Goal: Find specific page/section: Find specific page/section

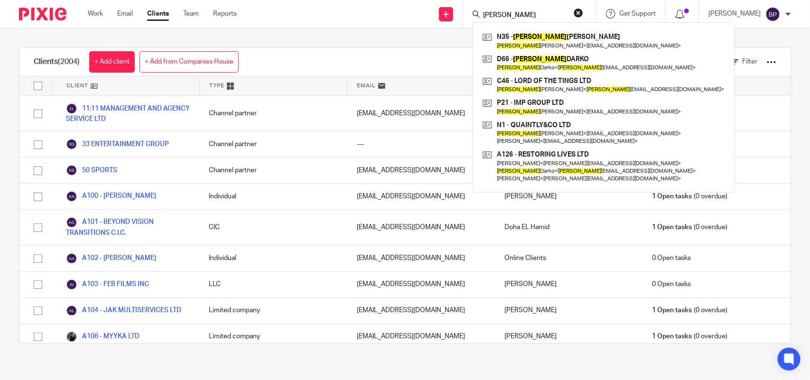
type input "issac"
click at [420, 39] on div "Clients (2004) + Add client + Add from Companies House View: Loading... Filter …" at bounding box center [405, 195] width 810 height 334
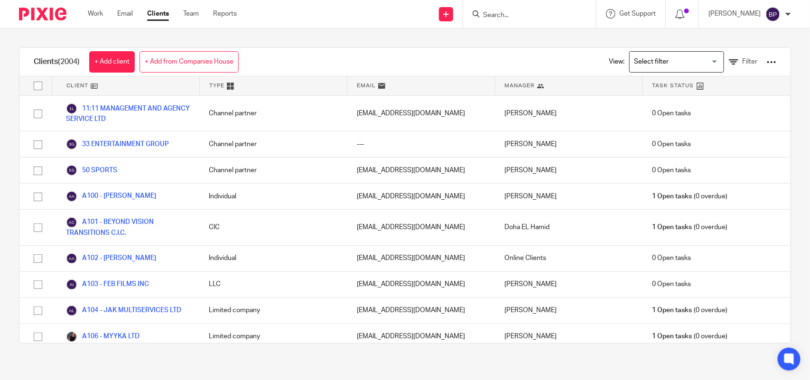
click at [502, 15] on input "Search" at bounding box center [524, 15] width 85 height 9
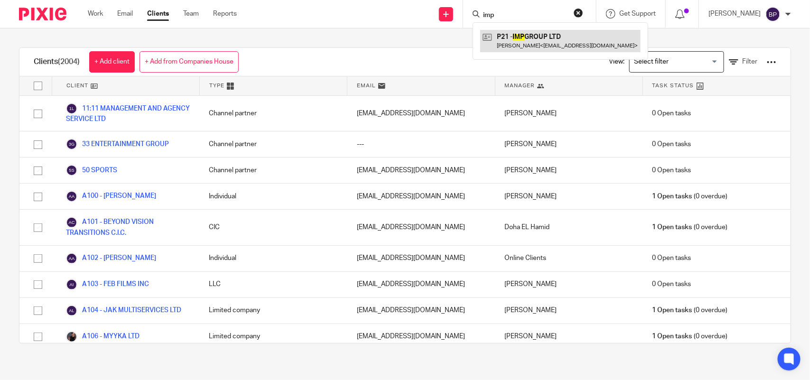
click at [554, 44] on link at bounding box center [560, 41] width 160 height 22
click at [523, 12] on input "imp" at bounding box center [524, 15] width 85 height 9
type input "n"
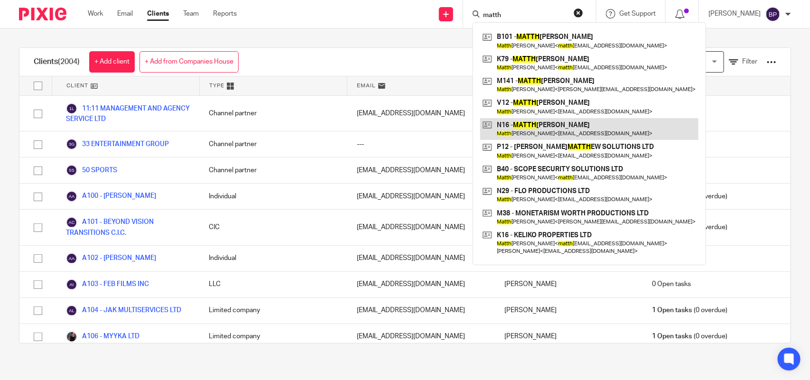
type input "matth"
click at [561, 122] on link at bounding box center [589, 129] width 218 height 22
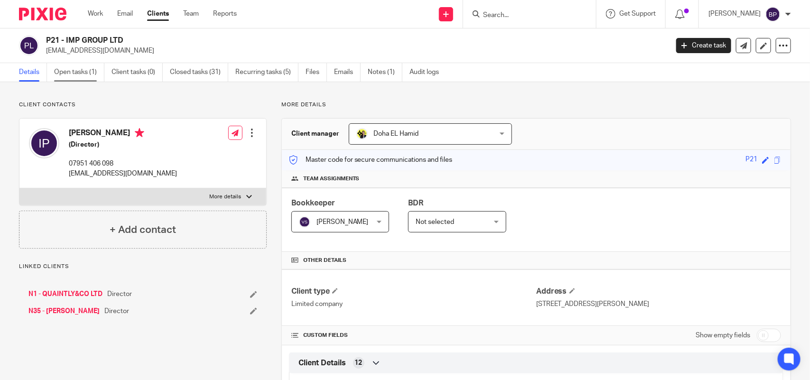
click at [89, 78] on link "Open tasks (1)" at bounding box center [79, 72] width 50 height 19
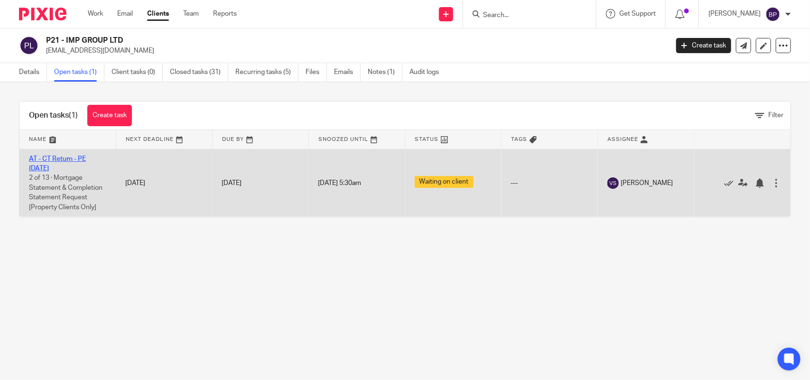
click at [71, 157] on link "AT - CT Return - PE [DATE]" at bounding box center [57, 164] width 57 height 16
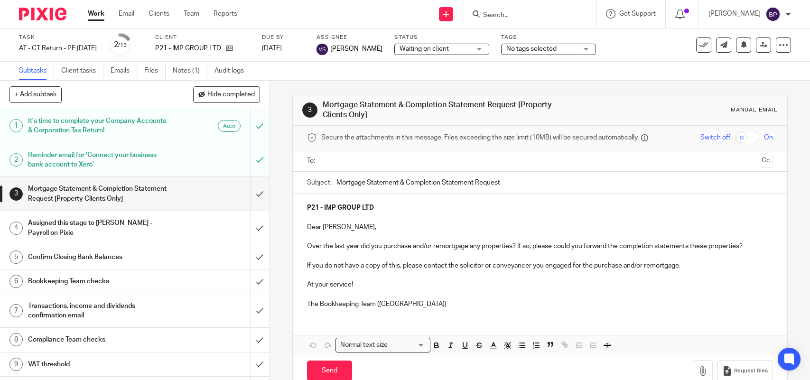
click at [186, 69] on link "Notes (1)" at bounding box center [190, 71] width 35 height 19
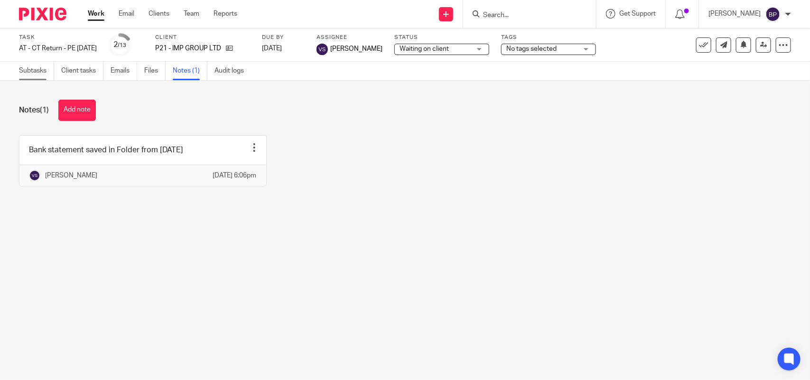
click at [37, 71] on link "Subtasks" at bounding box center [36, 71] width 35 height 19
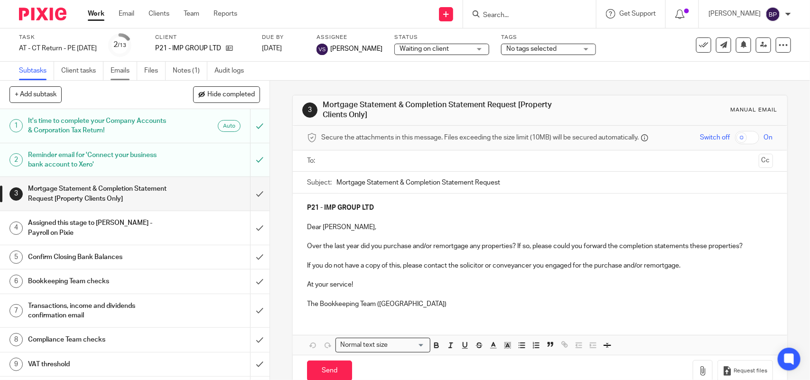
click at [127, 69] on link "Emails" at bounding box center [124, 71] width 27 height 19
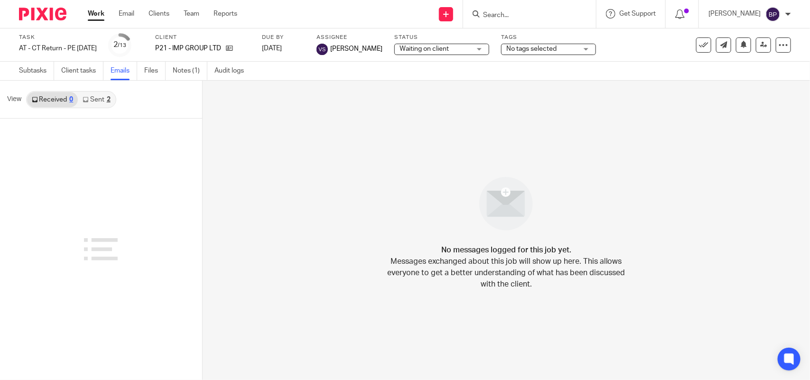
click at [96, 98] on link "Sent 2" at bounding box center [96, 99] width 37 height 15
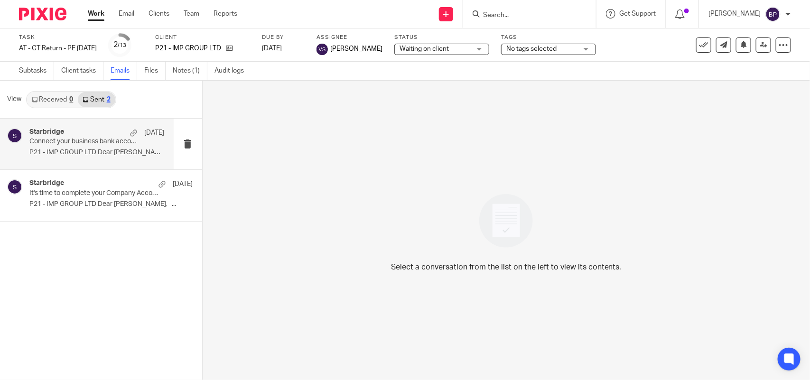
click at [89, 136] on div "Starbridge [DATE]" at bounding box center [96, 132] width 135 height 9
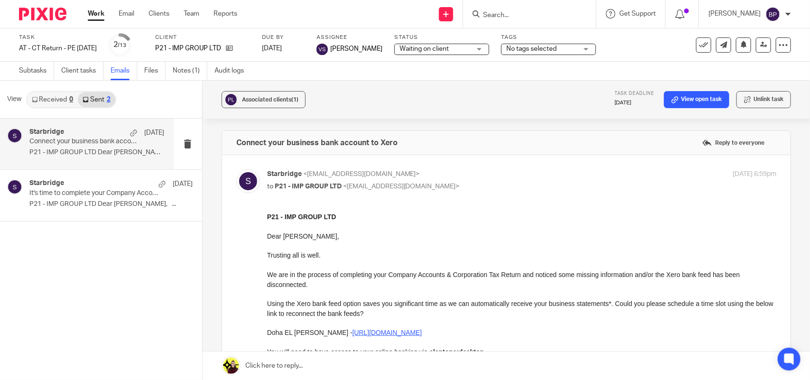
click at [522, 14] on input "Search" at bounding box center [524, 15] width 85 height 9
paste input "ATENBI LTD"
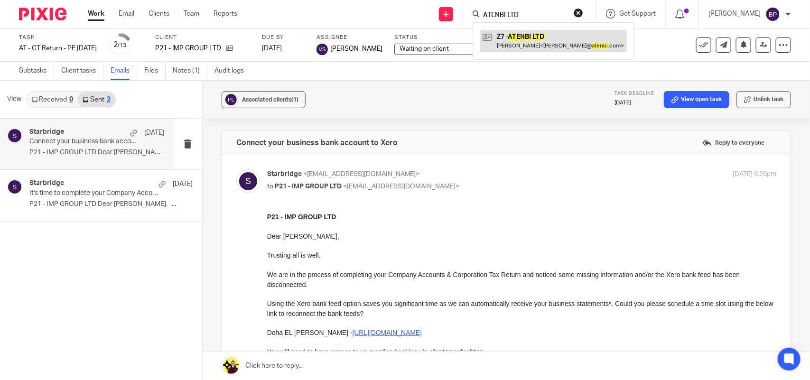
type input "ATENBI LTD"
click at [543, 39] on link at bounding box center [553, 41] width 147 height 22
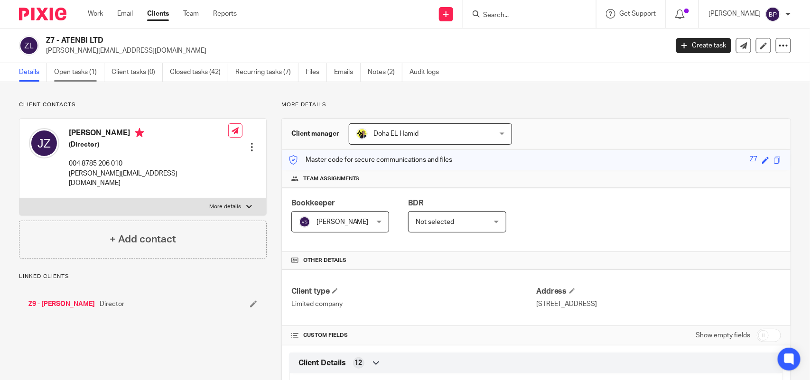
click at [86, 78] on link "Open tasks (1)" at bounding box center [79, 72] width 50 height 19
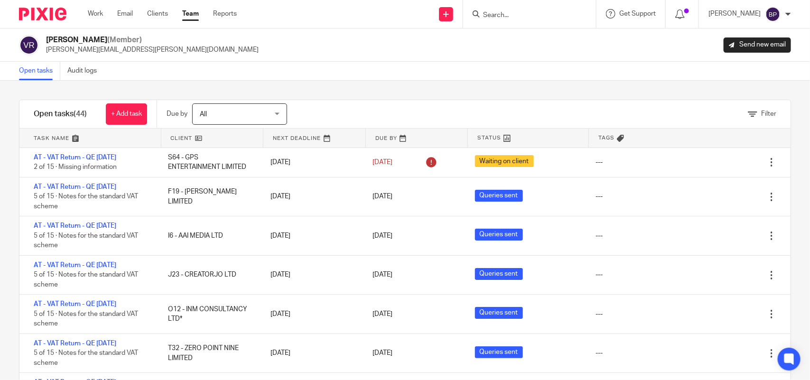
click at [508, 84] on div "Filter tasks Only show tasks matching all of these conditions 1 Client name Is …" at bounding box center [405, 230] width 810 height 299
click at [504, 89] on div "Filter tasks Only show tasks matching all of these conditions 1 Client name Is …" at bounding box center [405, 230] width 810 height 299
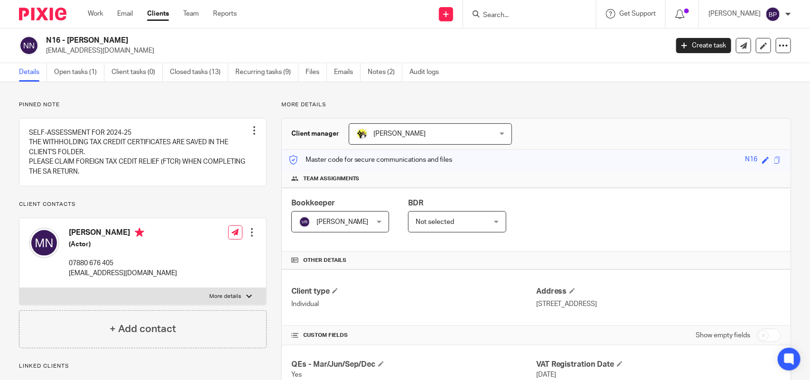
click at [160, 19] on link "Clients" at bounding box center [158, 13] width 22 height 9
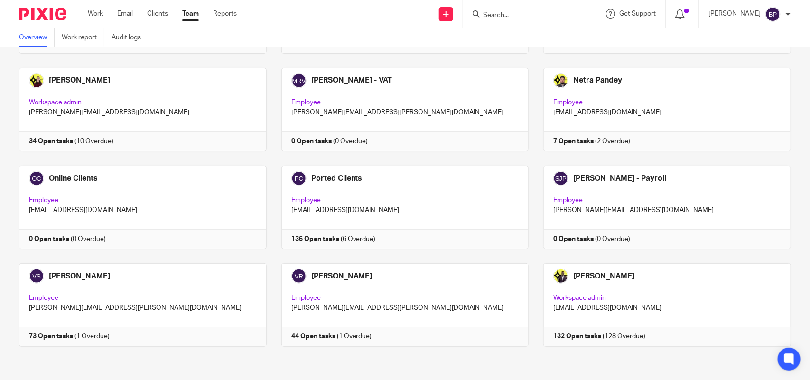
scroll to position [526, 0]
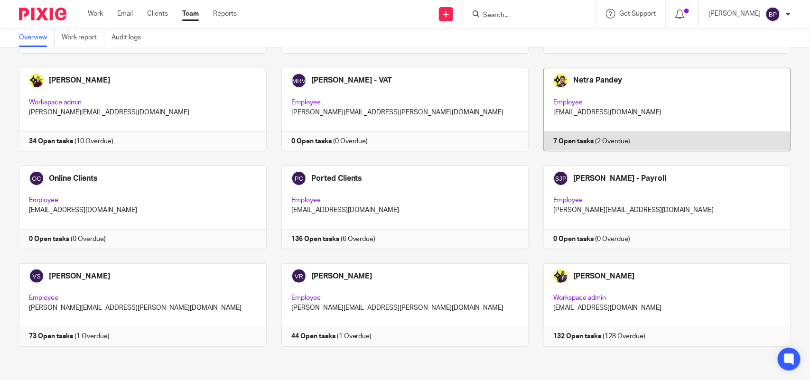
click at [663, 108] on link at bounding box center [660, 110] width 262 height 84
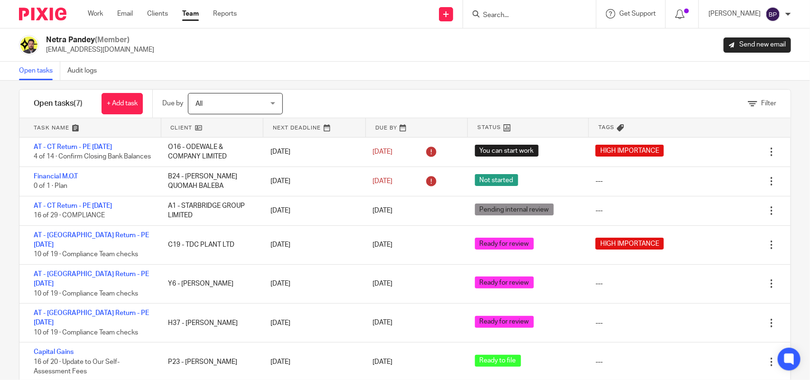
scroll to position [12, 0]
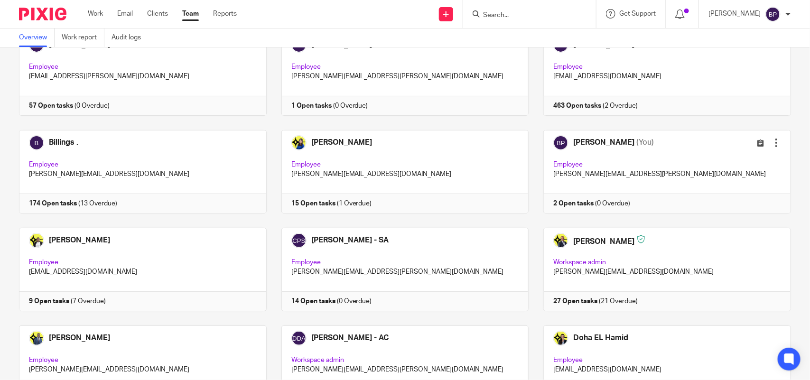
scroll to position [178, 0]
